Goal: Navigation & Orientation: Find specific page/section

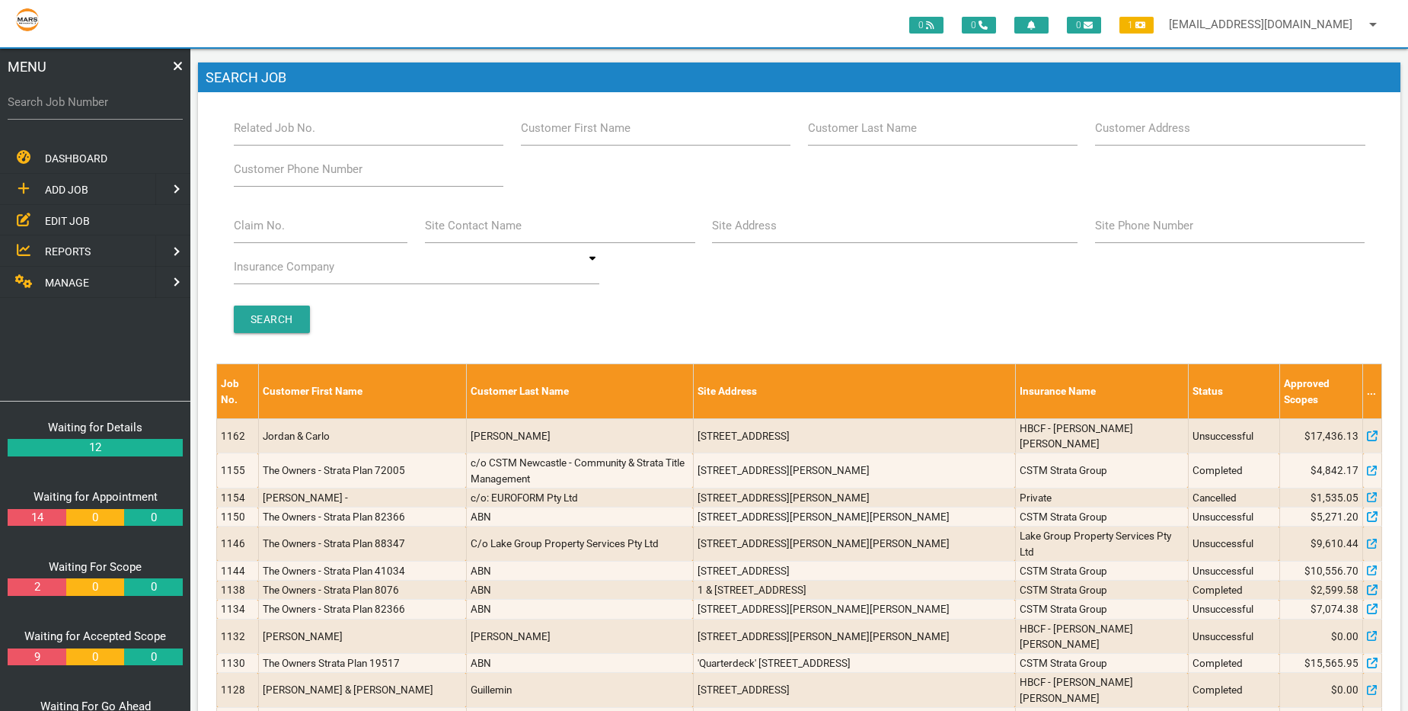
click at [98, 157] on span "DASHBOARD" at bounding box center [76, 158] width 62 height 12
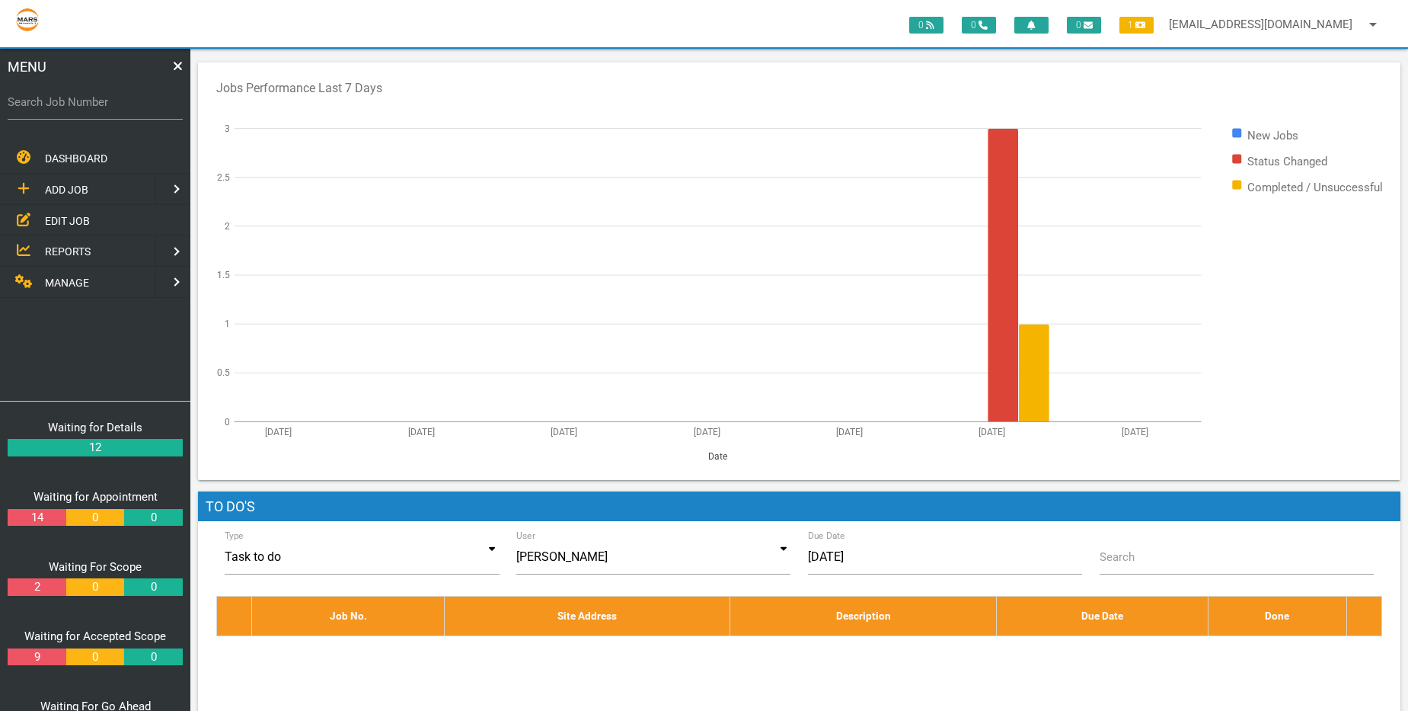
click at [88, 216] on span "EDIT JOB" at bounding box center [67, 220] width 45 height 12
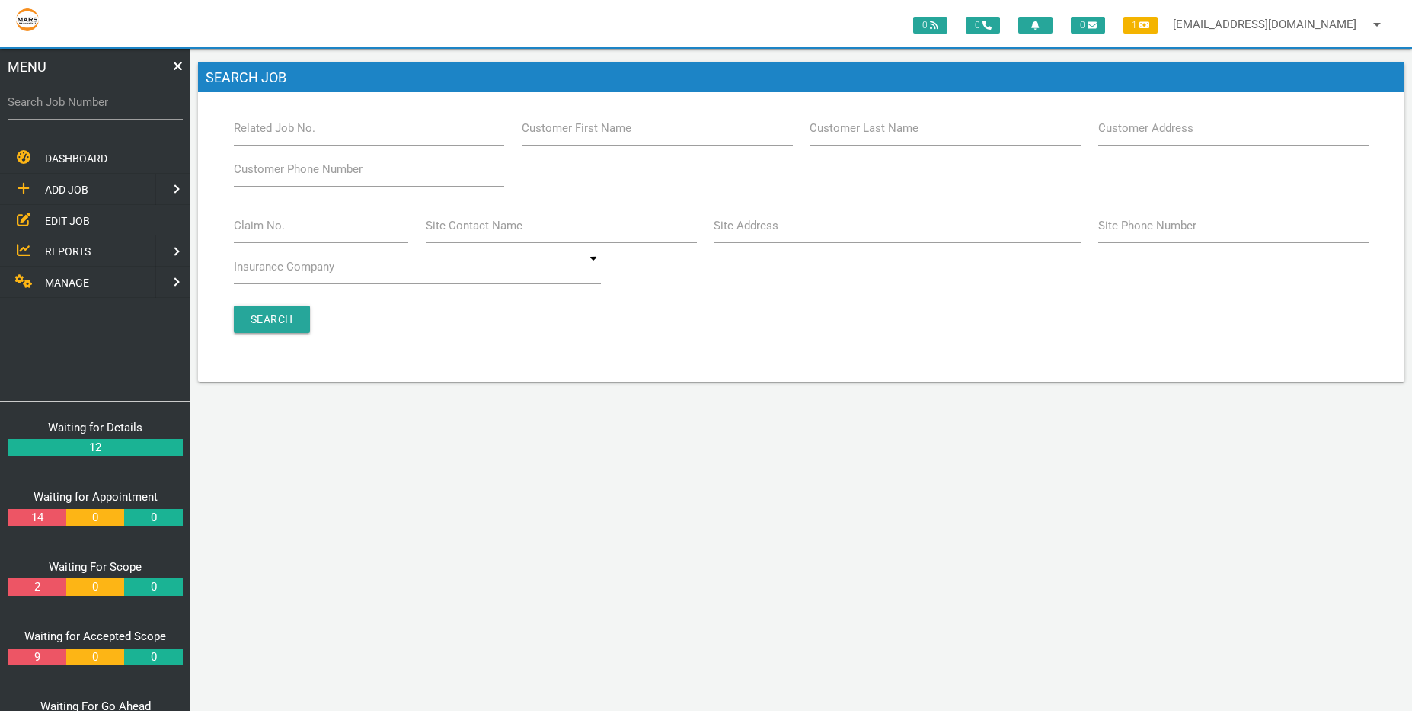
click at [80, 162] on span "DASHBOARD" at bounding box center [76, 158] width 62 height 12
